Goal: Navigation & Orientation: Find specific page/section

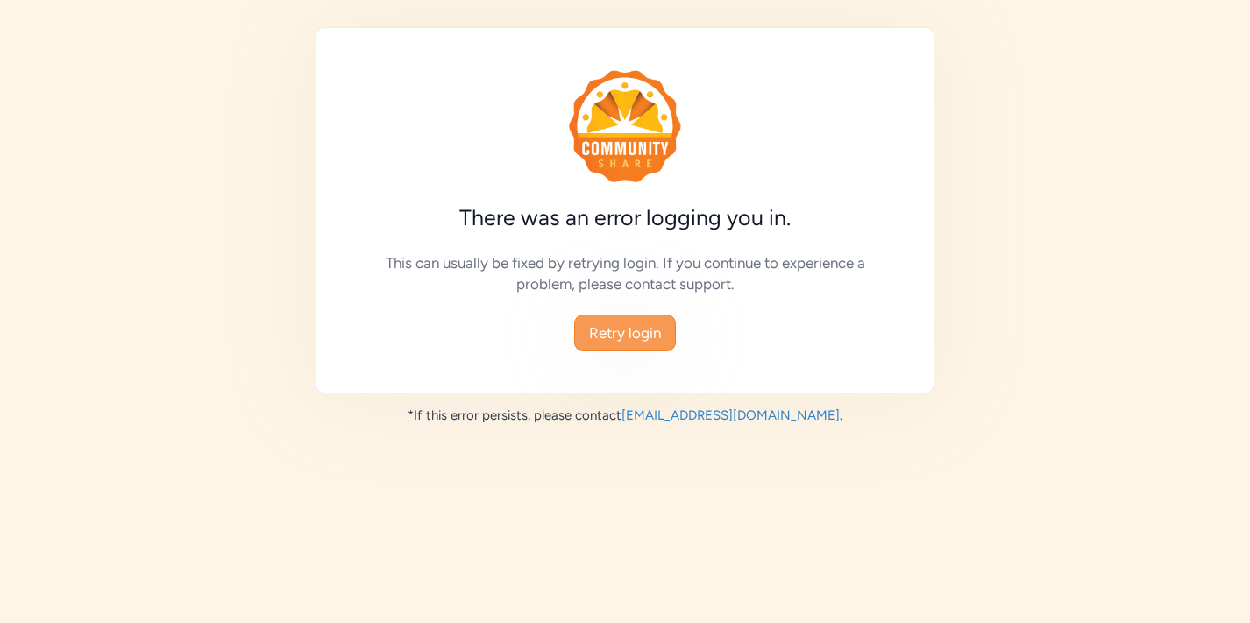
click at [638, 338] on span "Retry login" at bounding box center [625, 332] width 72 height 21
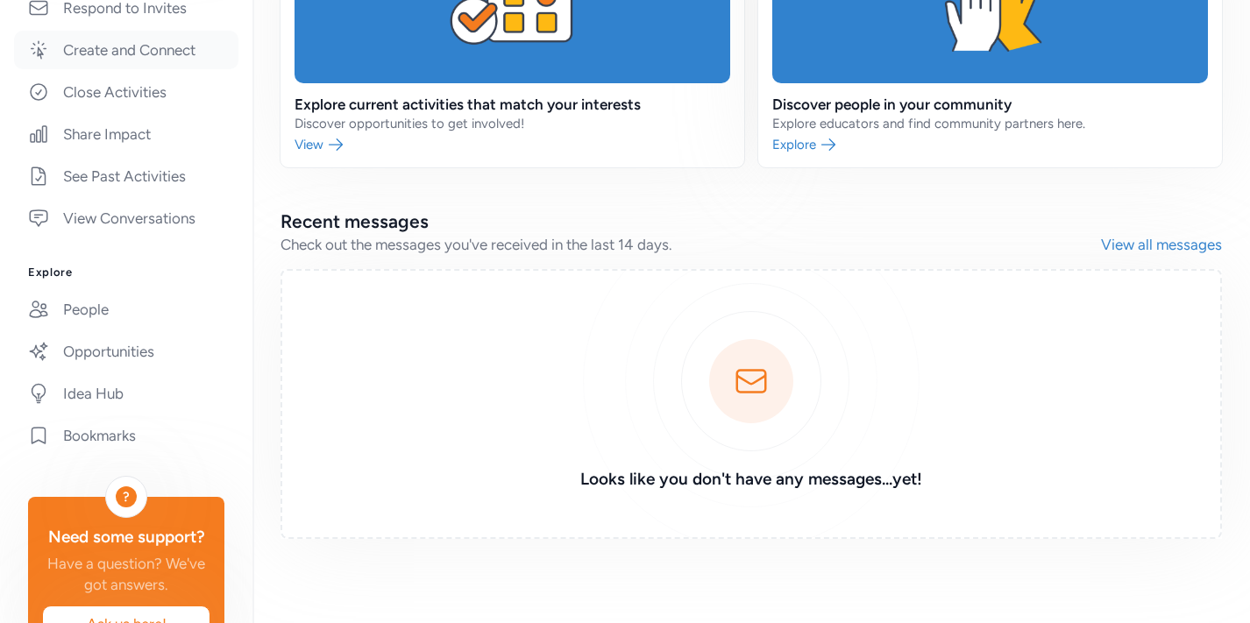
scroll to position [392, 0]
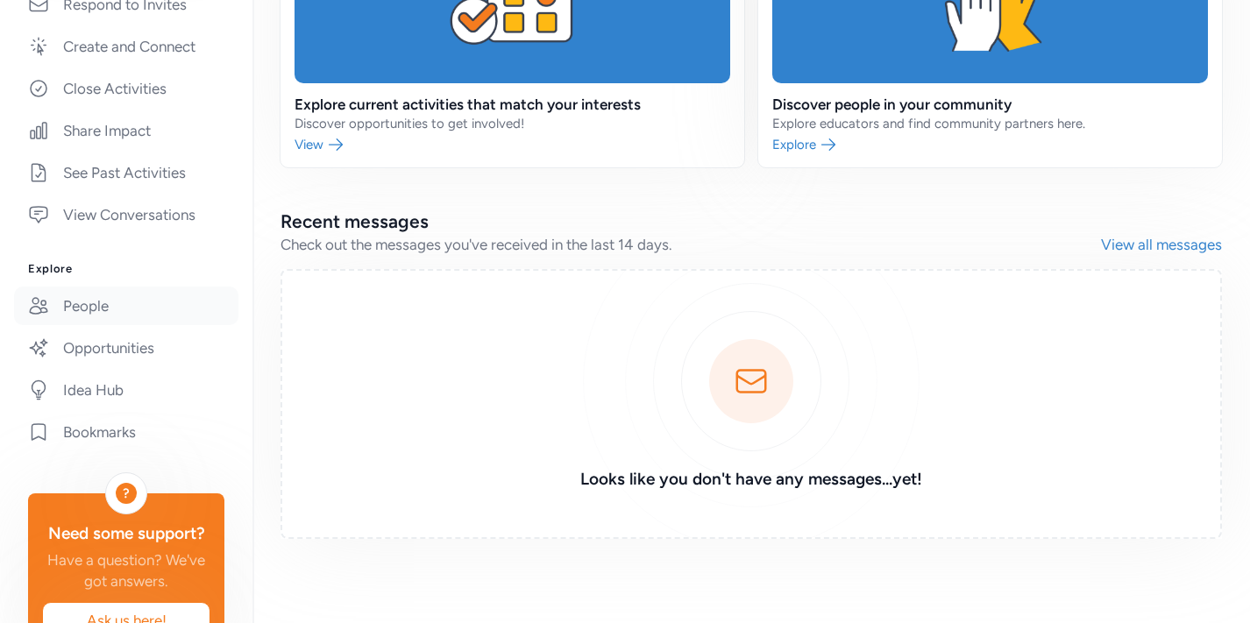
click at [83, 310] on link "People" at bounding box center [126, 306] width 224 height 39
